Goal: Feedback & Contribution: Contribute content

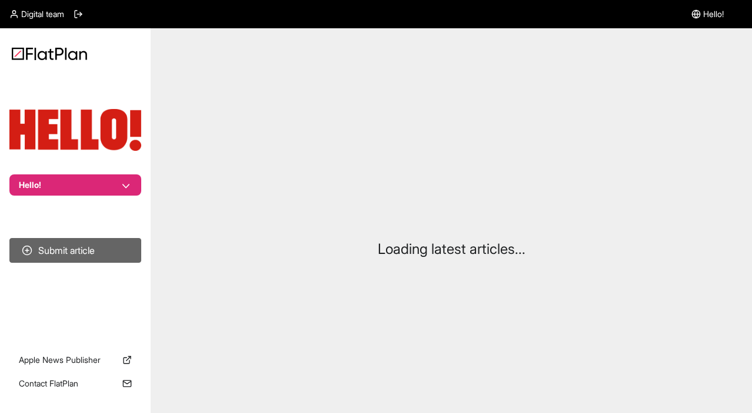
click at [90, 257] on button "Submit article" at bounding box center [75, 250] width 132 height 25
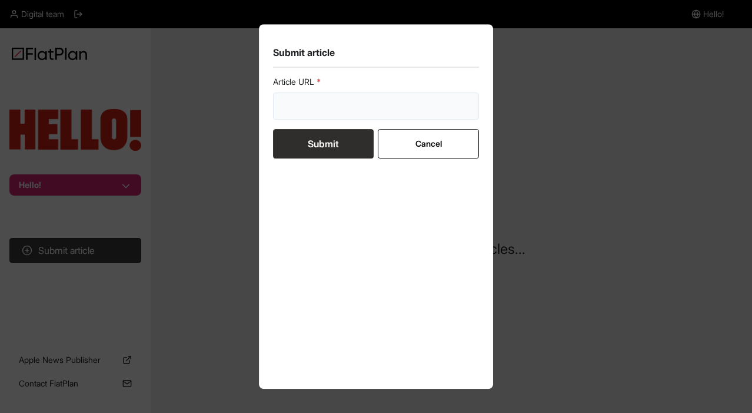
click at [340, 100] on input "url" at bounding box center [376, 105] width 206 height 27
paste input "https://www.hellomagazine.com/shopping/847047/best-boden-sale-dresses/"
type input "https://www.hellomagazine.com/shopping/847047/best-boden-sale-dresses/"
click at [329, 122] on form "Article URL https://www.hellomagazine.com/shopping/847047/best-boden-sale-dress…" at bounding box center [376, 117] width 206 height 82
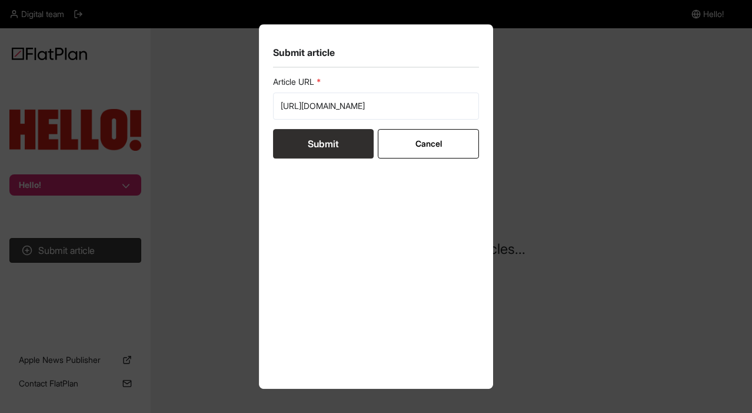
scroll to position [0, 0]
click at [329, 141] on button "Submit" at bounding box center [323, 143] width 101 height 29
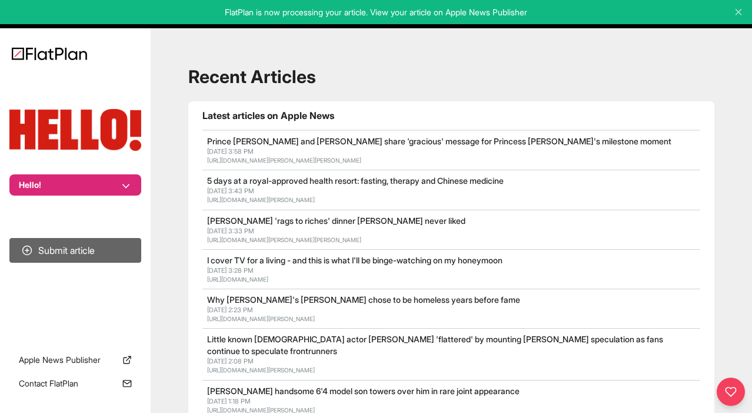
click at [72, 260] on button "Submit article" at bounding box center [75, 250] width 132 height 25
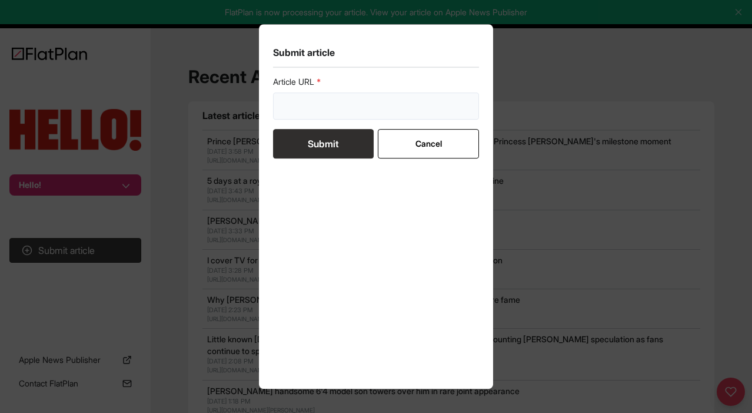
click at [322, 105] on input "url" at bounding box center [376, 105] width 206 height 27
paste input "https://www.hellomagazine.com/shopping/515752/best-wedding-guest-dresses/"
type input "https://www.hellomagazine.com/shopping/515752/best-wedding-guest-dresses/"
click at [327, 146] on button "Submit" at bounding box center [323, 143] width 101 height 29
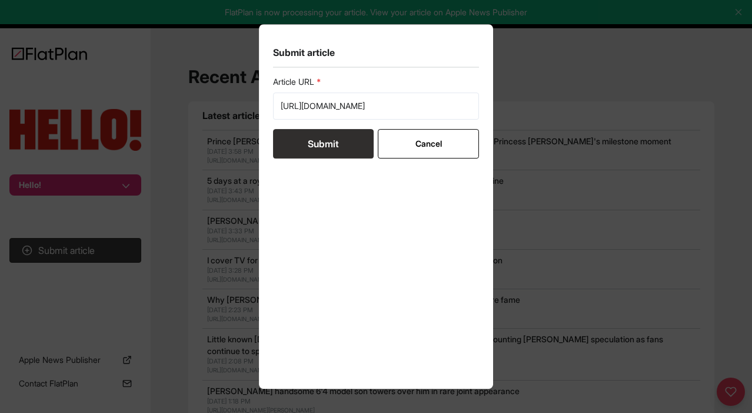
scroll to position [0, 0]
